Goal: Browse casually

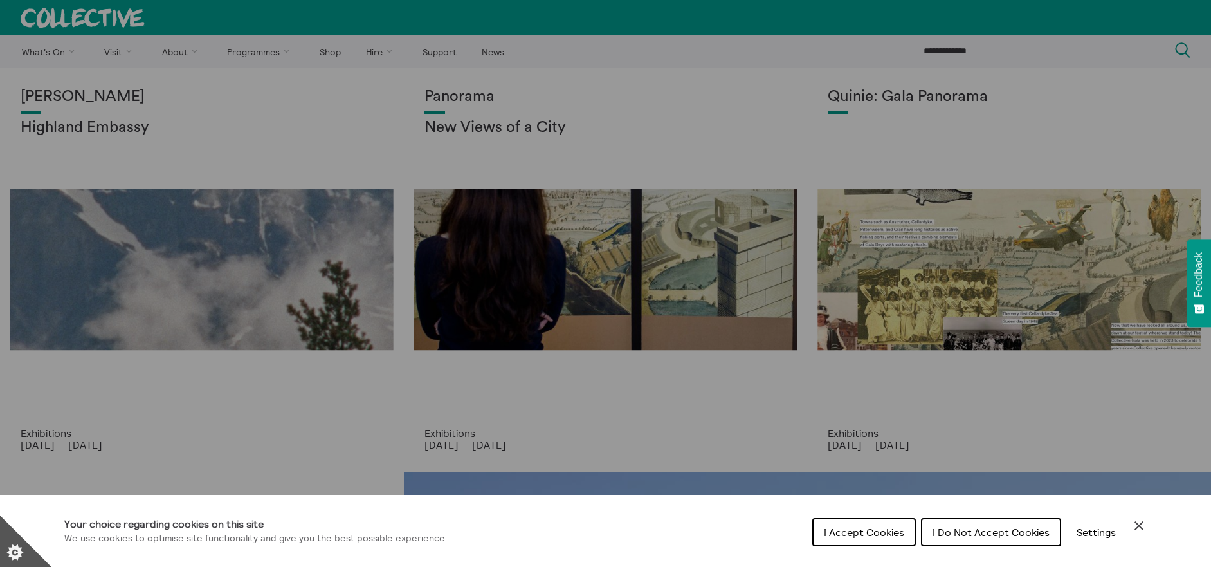
click at [446, 86] on div "Cookie preferences" at bounding box center [605, 283] width 1211 height 567
click at [471, 136] on div "Cookie preferences" at bounding box center [605, 283] width 1211 height 567
drag, startPoint x: 593, startPoint y: 337, endPoint x: 588, endPoint y: 327, distance: 11.5
click at [593, 336] on div "Cookie preferences" at bounding box center [605, 283] width 1211 height 567
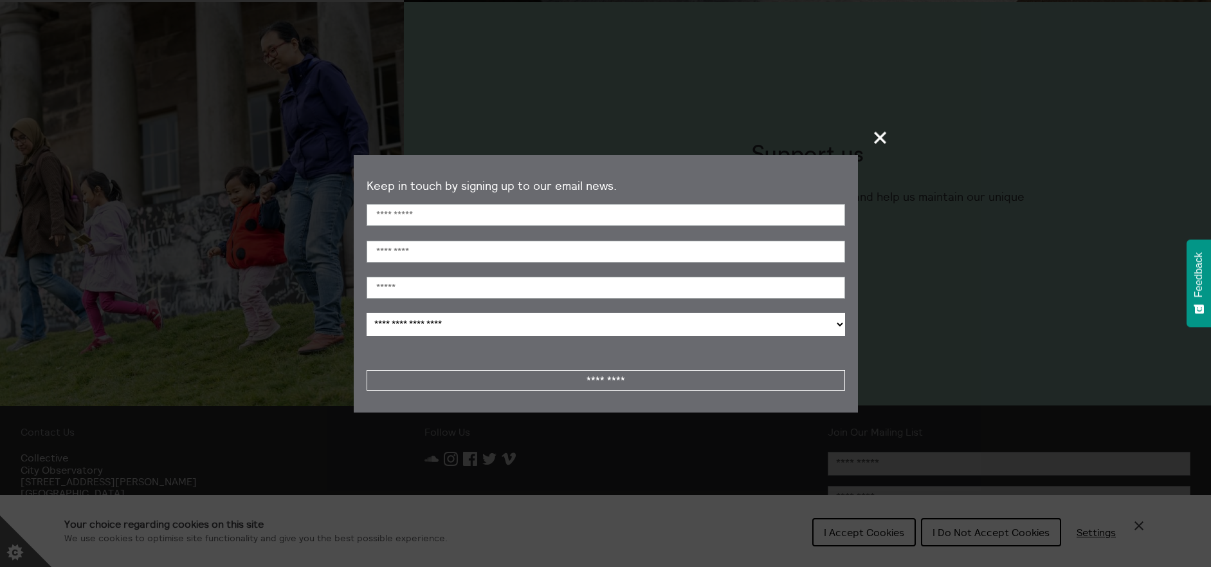
scroll to position [1327, 0]
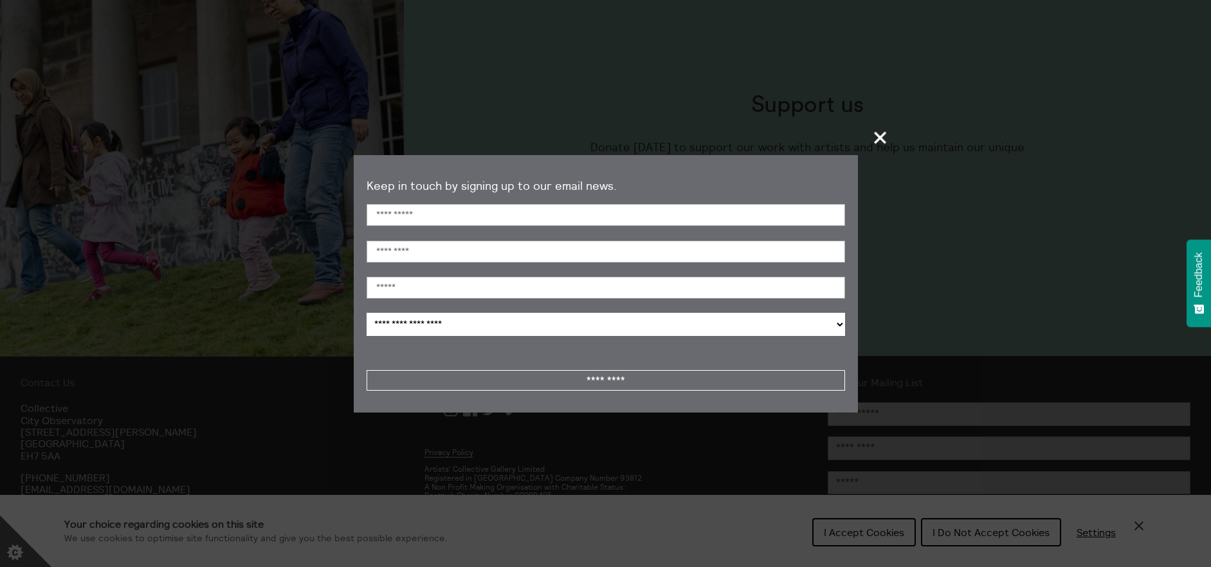
click at [879, 138] on span "+" at bounding box center [881, 137] width 38 height 38
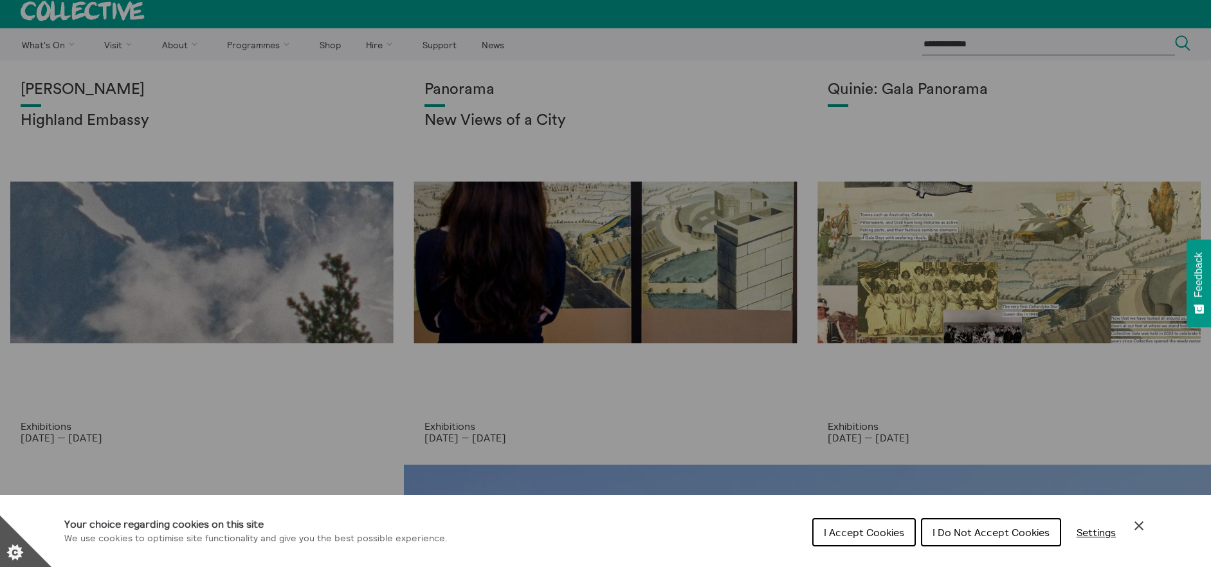
scroll to position [0, 0]
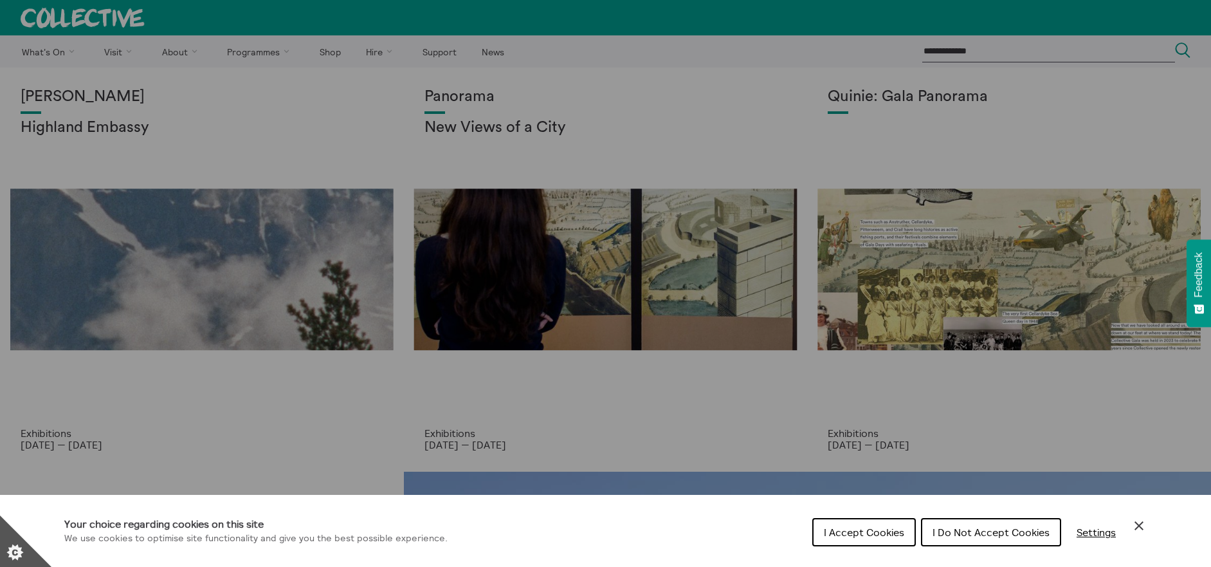
click at [365, 136] on div "Cookie preferences" at bounding box center [605, 283] width 1211 height 567
